Goal: Ask a question

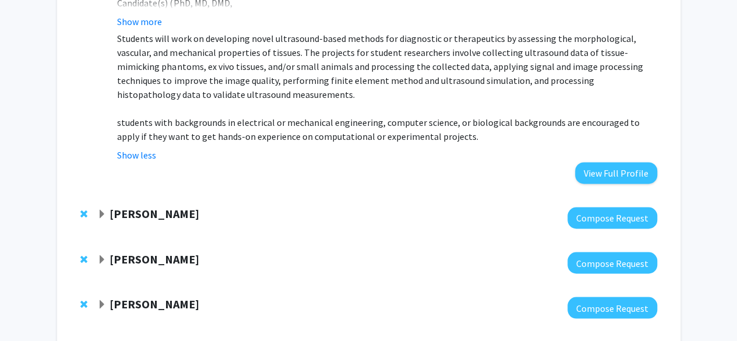
scroll to position [884, 0]
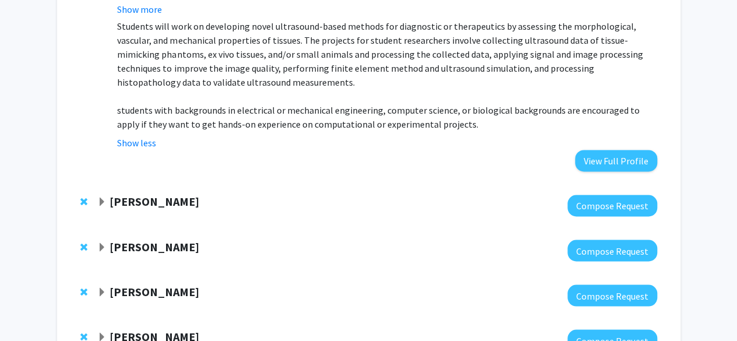
click at [101, 197] on span "Expand Naiyi Fincham Bookmark" at bounding box center [101, 201] width 9 height 9
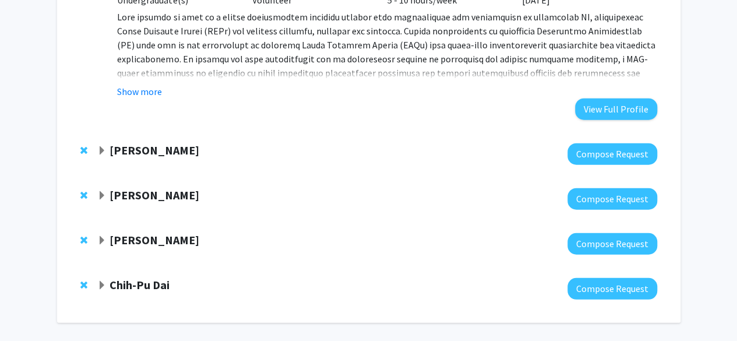
scroll to position [1401, 0]
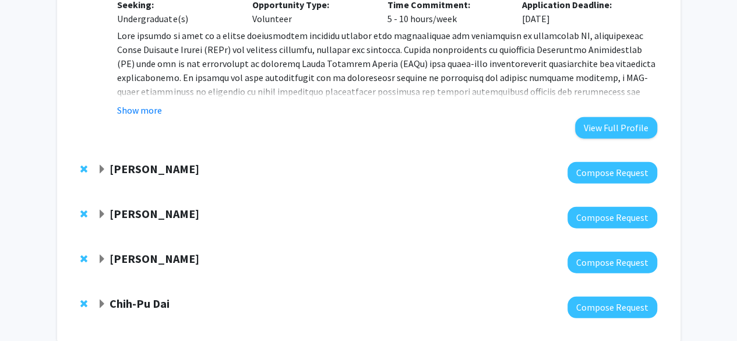
click at [101, 165] on span "Expand Colleen Rost-Banik Bookmark" at bounding box center [101, 169] width 9 height 9
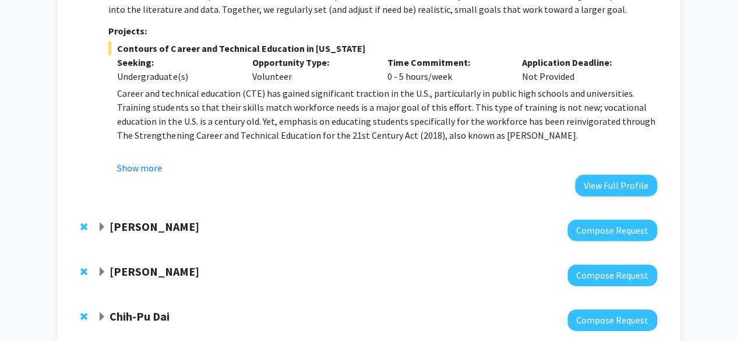
scroll to position [1684, 0]
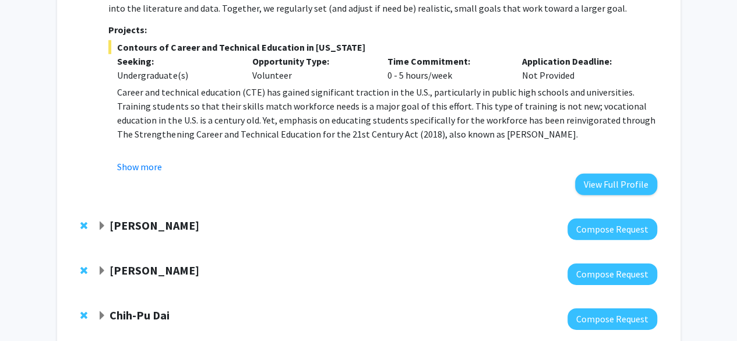
click at [99, 221] on span "Expand Christina Karamperidou Bookmark" at bounding box center [101, 225] width 9 height 9
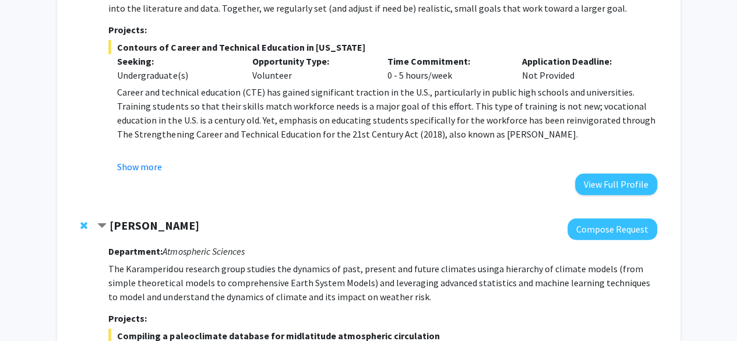
scroll to position [1801, 0]
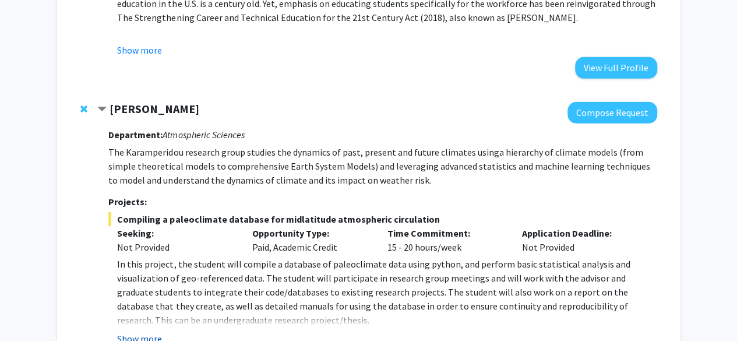
click at [135, 331] on button "Show more" at bounding box center [139, 338] width 45 height 14
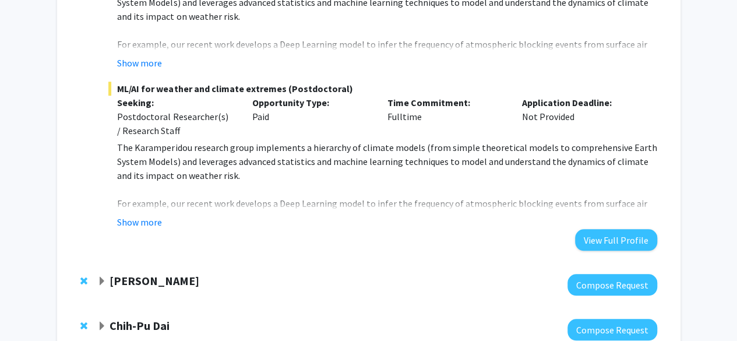
scroll to position [2641, 0]
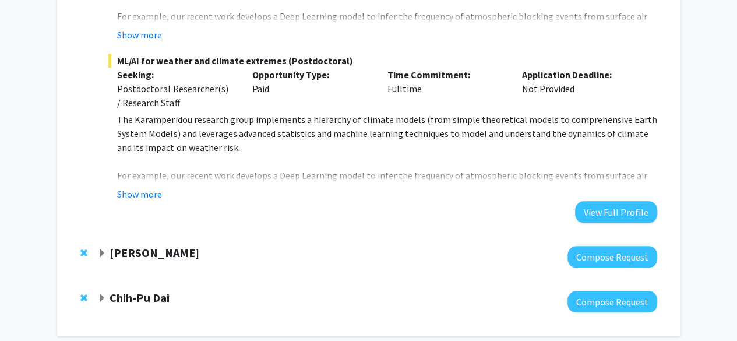
click at [104, 249] on span "Expand Jiakai Chen Bookmark" at bounding box center [101, 253] width 9 height 9
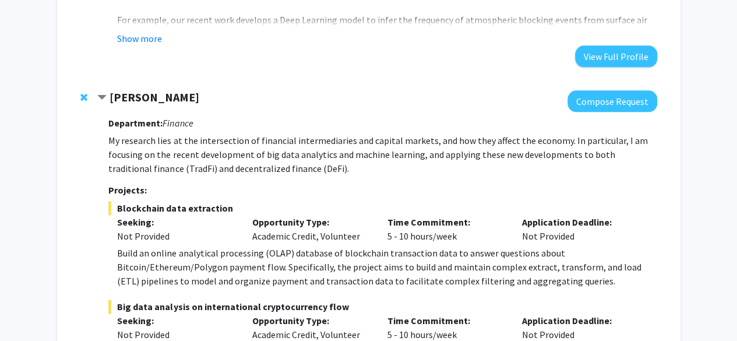
scroll to position [2923, 0]
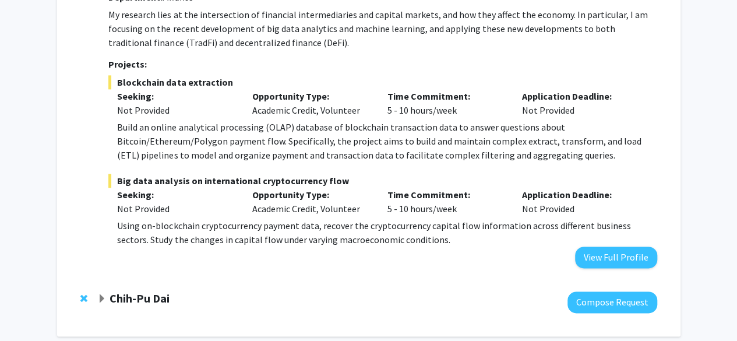
click at [101, 294] on span "Expand Chih-Pu Dai Bookmark" at bounding box center [101, 298] width 9 height 9
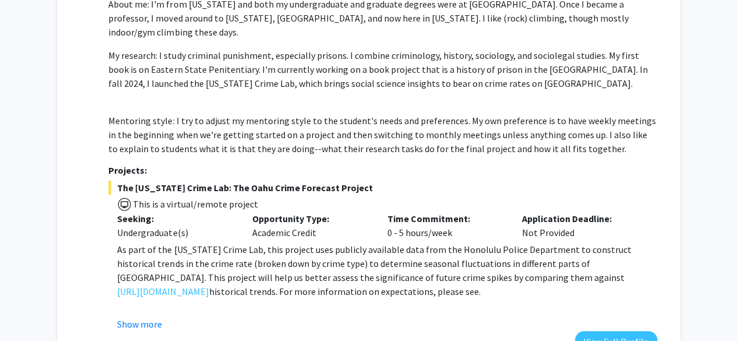
scroll to position [211, 0]
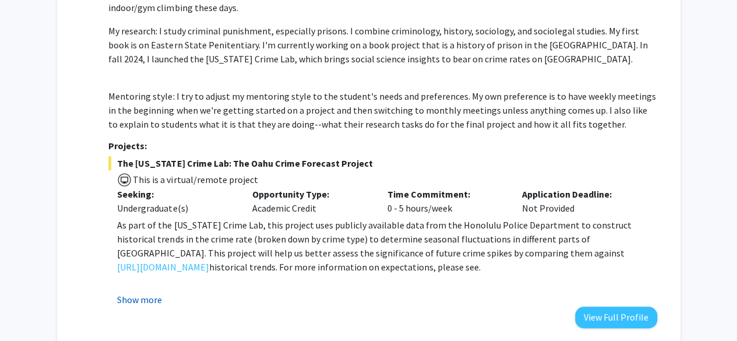
click at [150, 292] on button "Show more" at bounding box center [139, 299] width 45 height 14
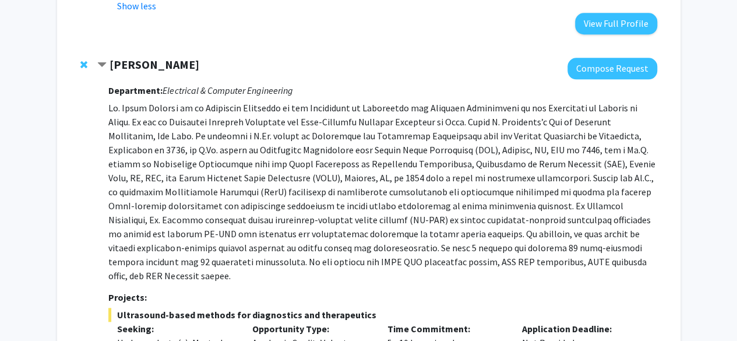
scroll to position [516, 0]
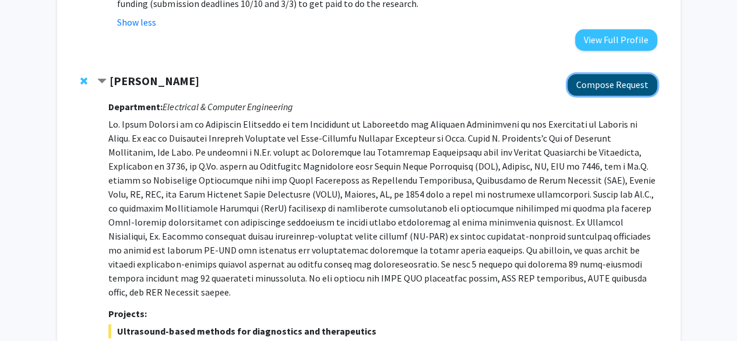
click at [639, 74] on button "Compose Request" at bounding box center [612, 85] width 90 height 22
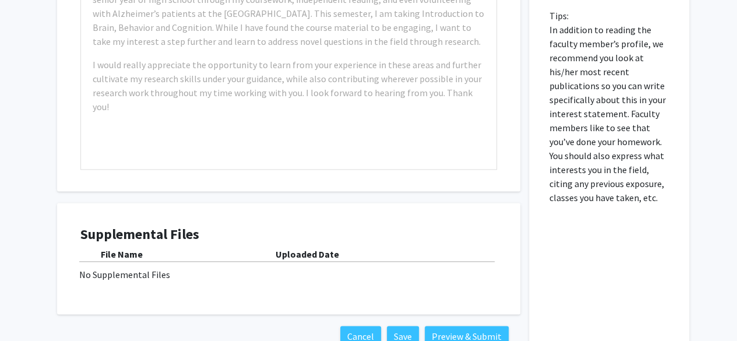
scroll to position [657, 0]
